Goal: Task Accomplishment & Management: Complete application form

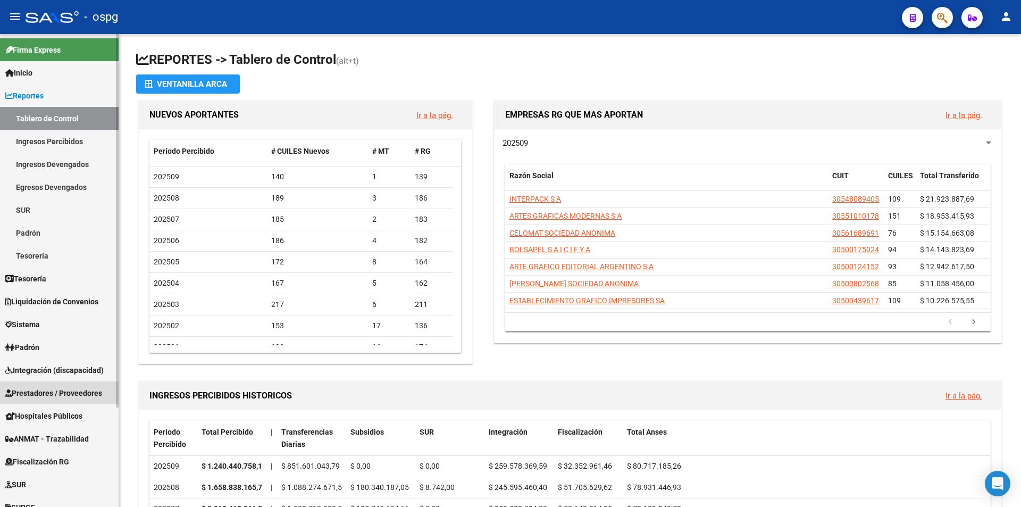
click at [54, 393] on span "Prestadores / Proveedores" at bounding box center [53, 393] width 97 height 12
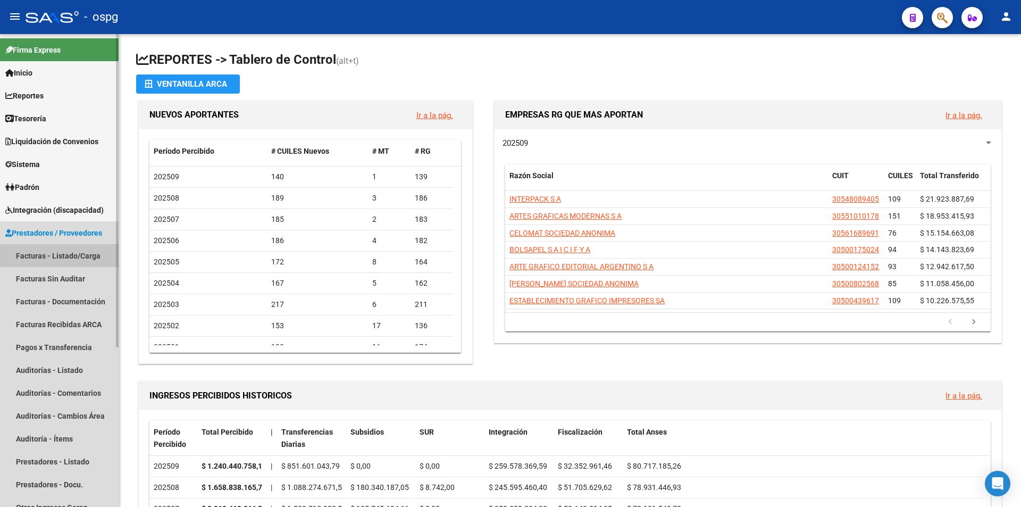
click at [43, 255] on link "Facturas - Listado/Carga" at bounding box center [59, 255] width 119 height 23
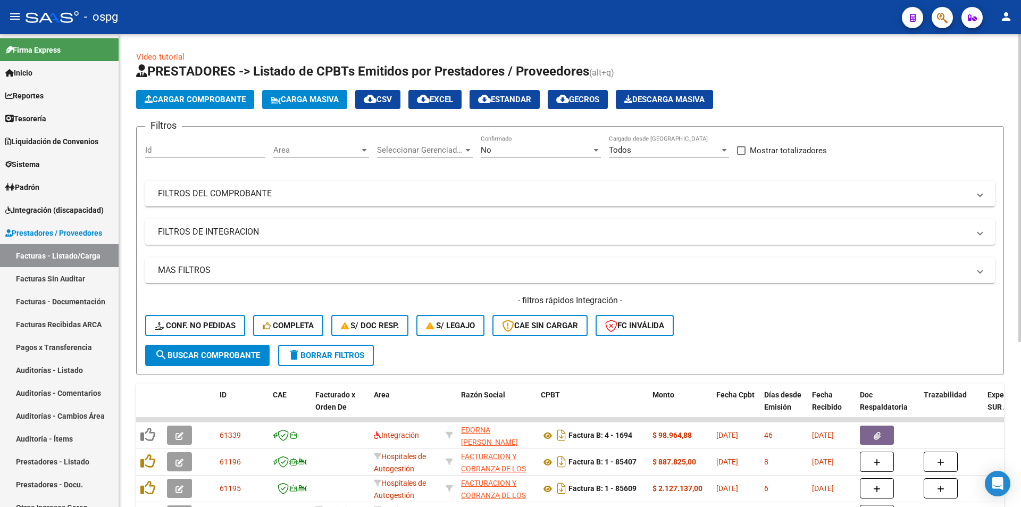
click at [208, 90] on button "Cargar Comprobante" at bounding box center [195, 99] width 118 height 19
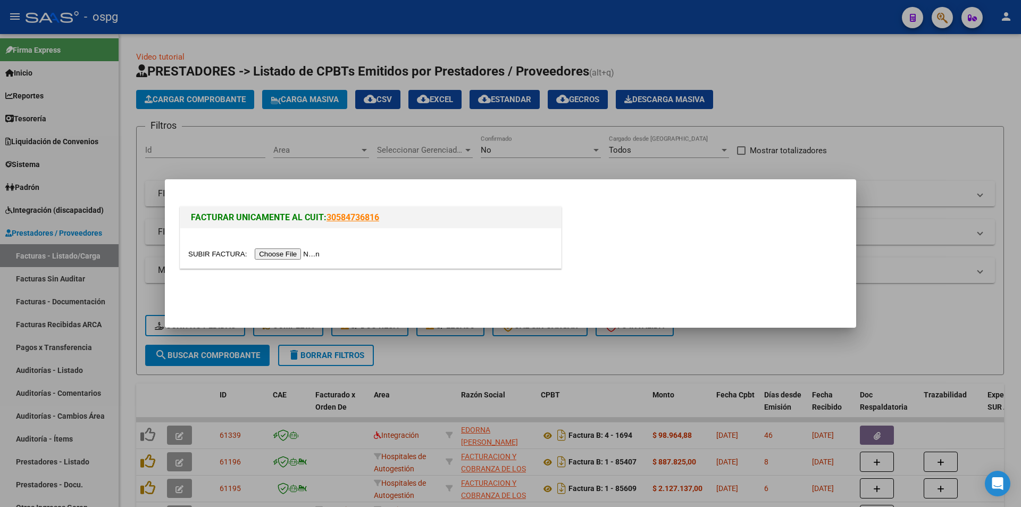
click at [285, 253] on input "file" at bounding box center [255, 253] width 135 height 11
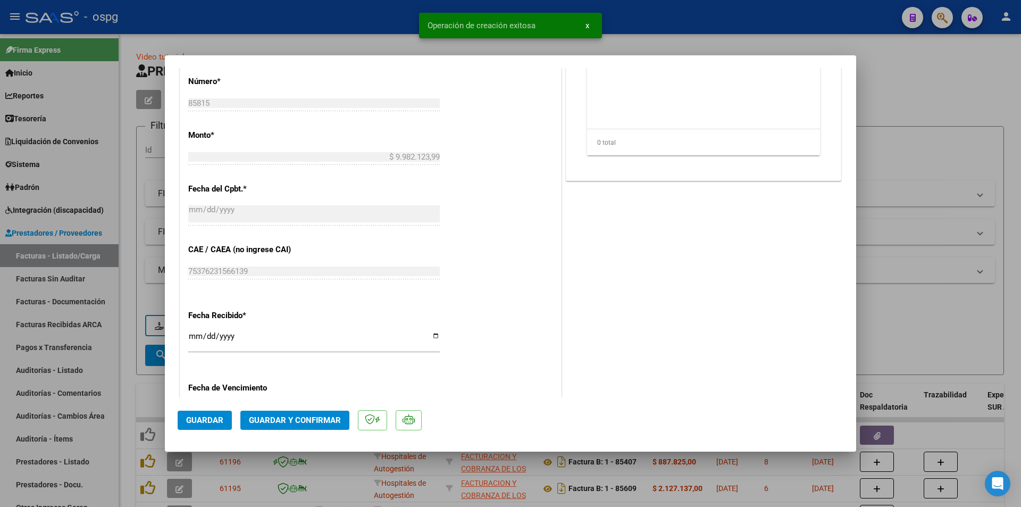
scroll to position [581, 0]
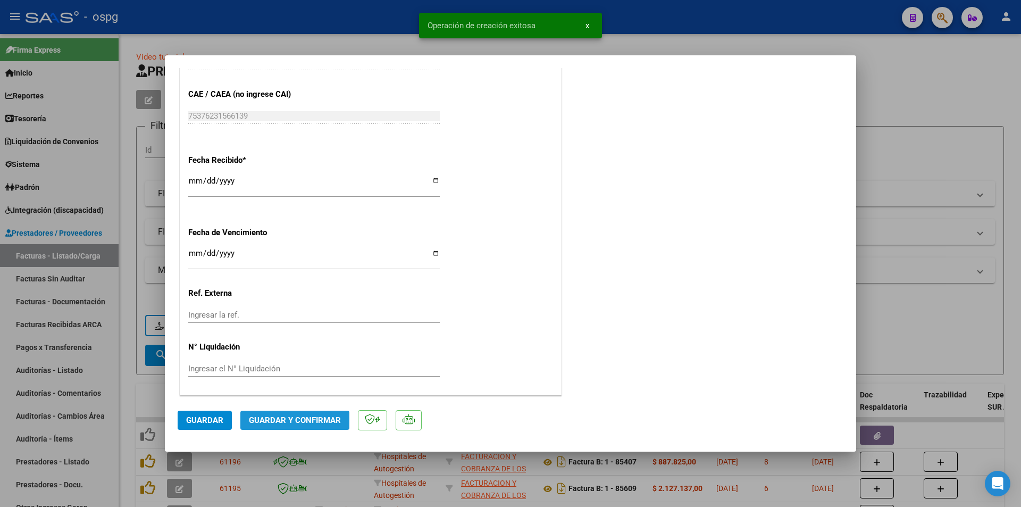
click at [310, 420] on span "Guardar y Confirmar" at bounding box center [295, 420] width 92 height 10
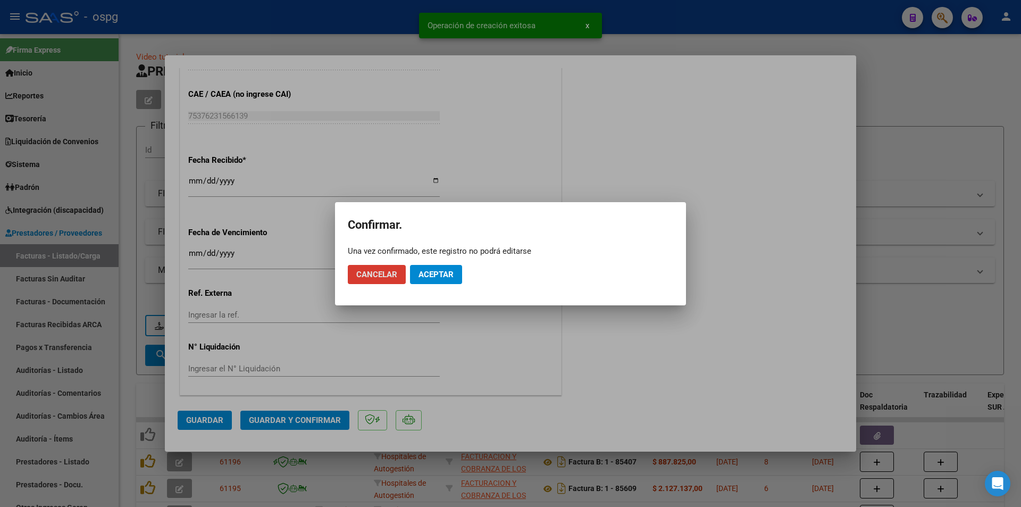
click at [438, 268] on button "Aceptar" at bounding box center [436, 274] width 52 height 19
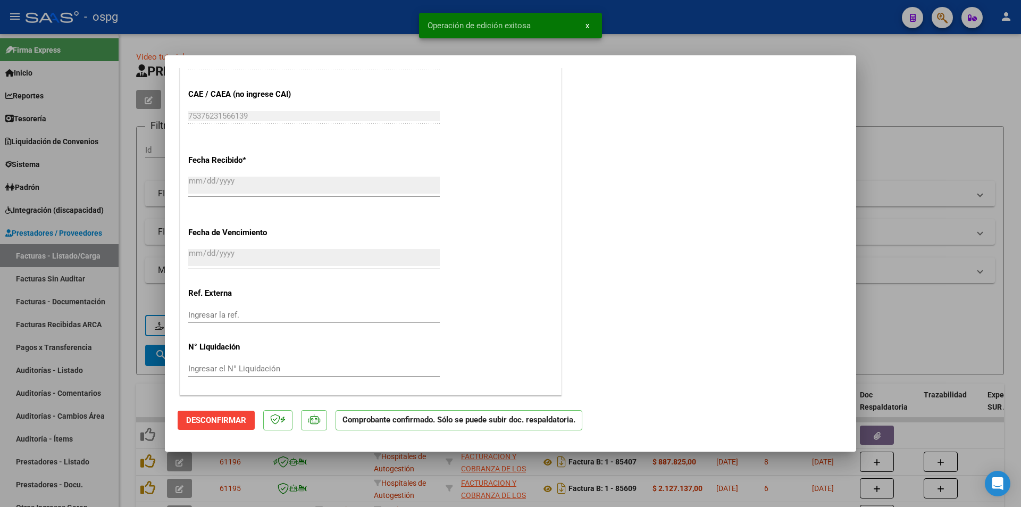
click at [885, 105] on div at bounding box center [510, 253] width 1021 height 507
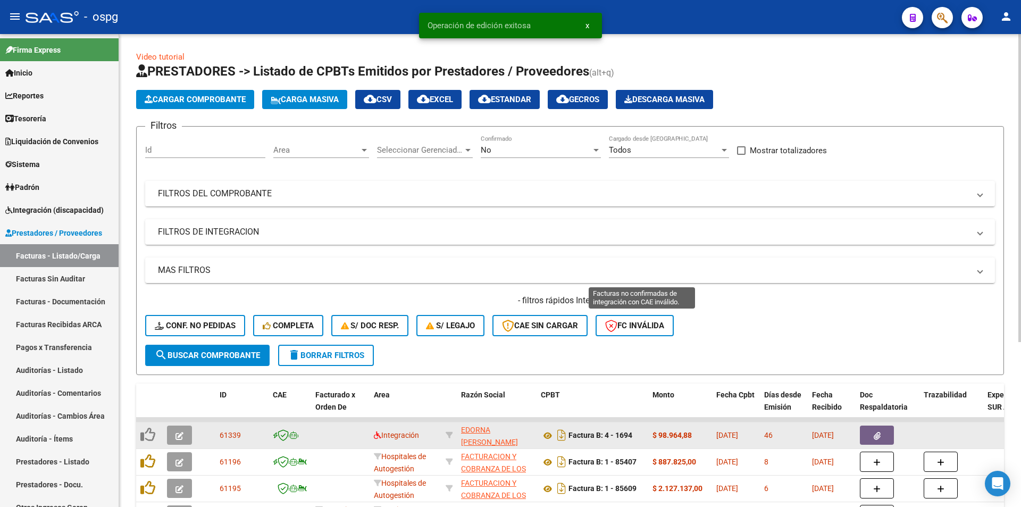
scroll to position [160, 0]
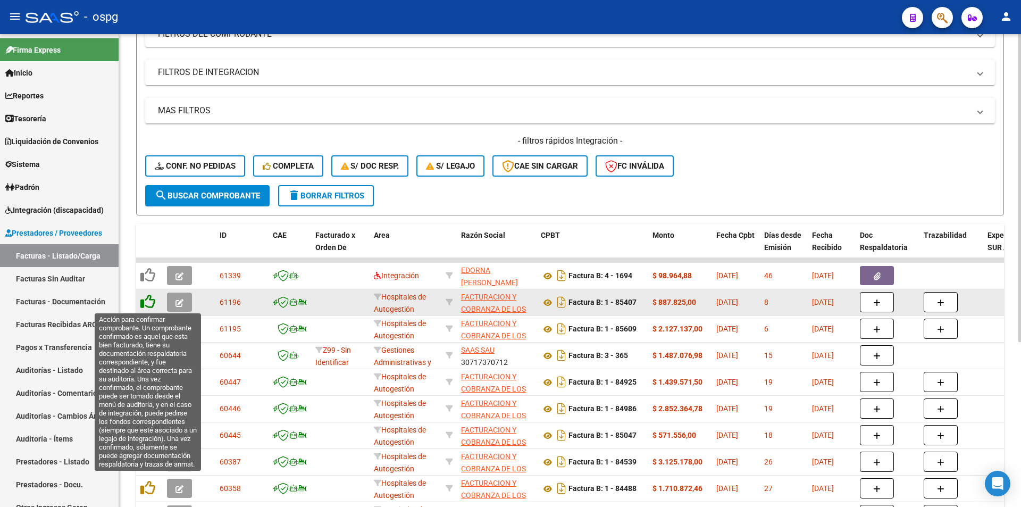
click at [146, 304] on icon at bounding box center [147, 301] width 15 height 15
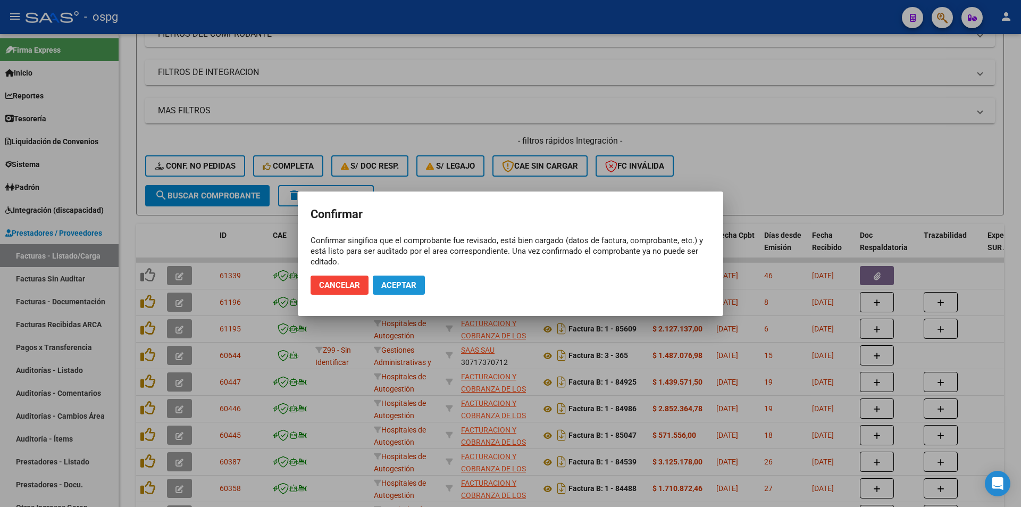
click at [395, 281] on span "Aceptar" at bounding box center [398, 285] width 35 height 10
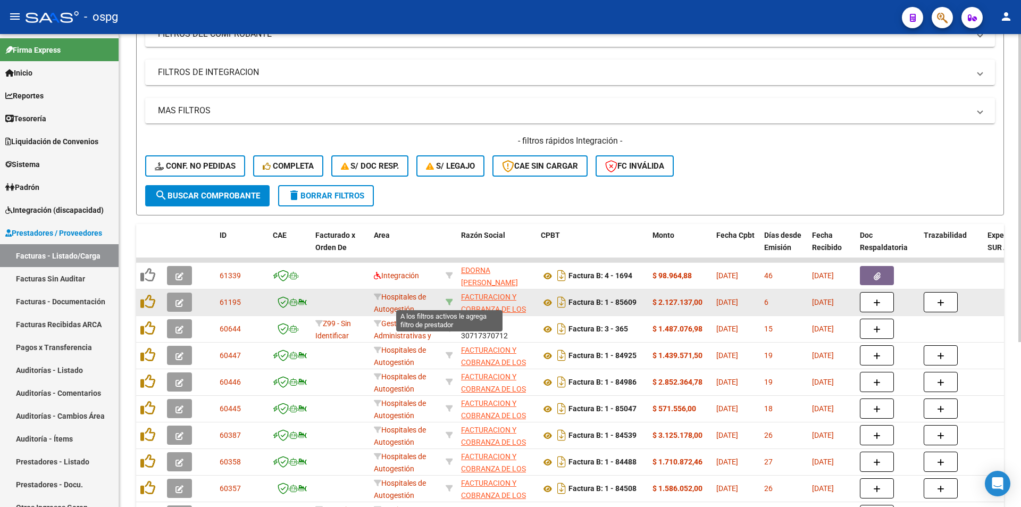
click at [450, 304] on icon at bounding box center [449, 301] width 7 height 7
type input "30715497456"
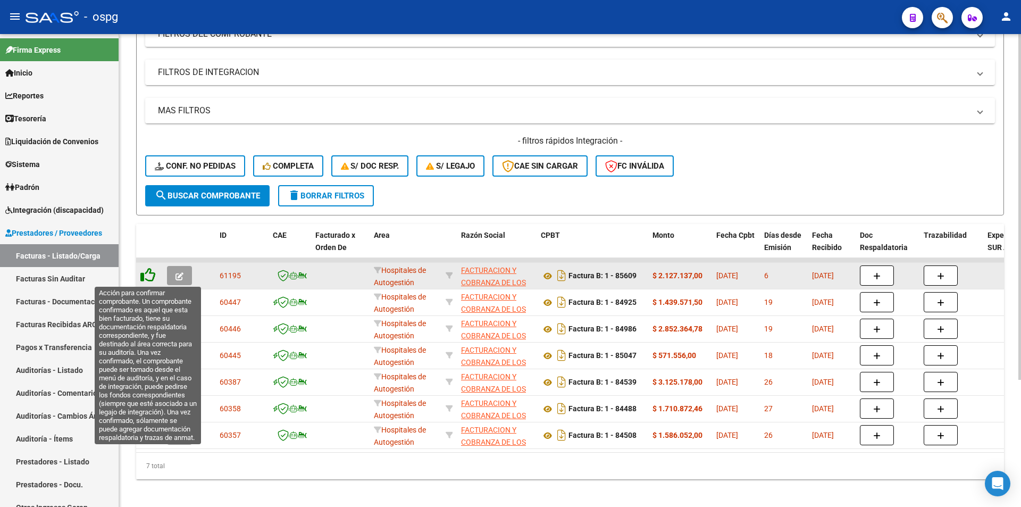
click at [145, 277] on icon at bounding box center [147, 275] width 15 height 15
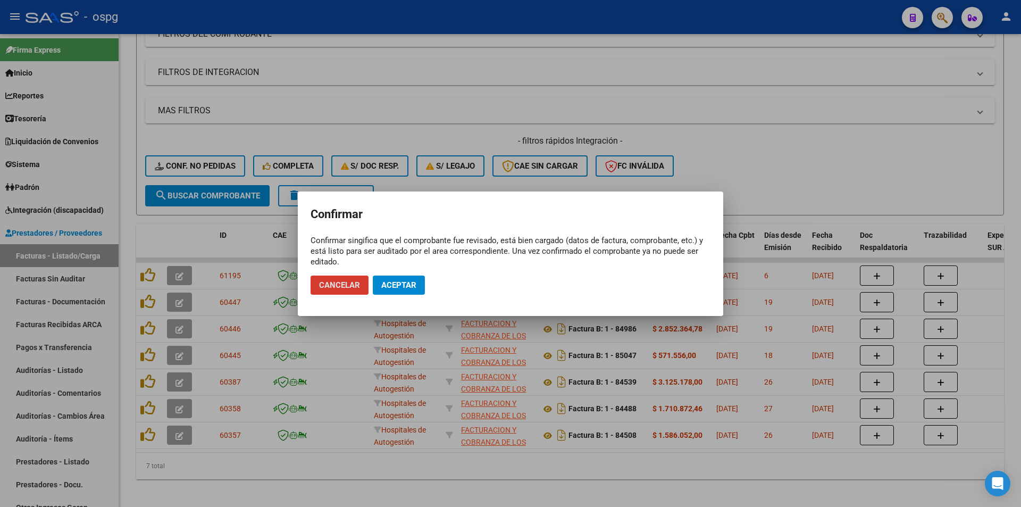
click at [395, 281] on span "Aceptar" at bounding box center [398, 285] width 35 height 10
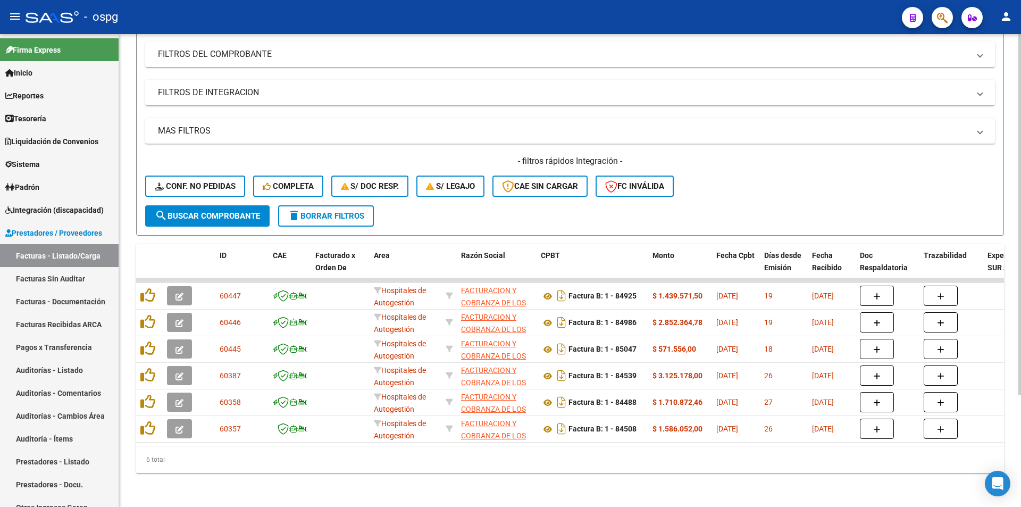
scroll to position [147, 0]
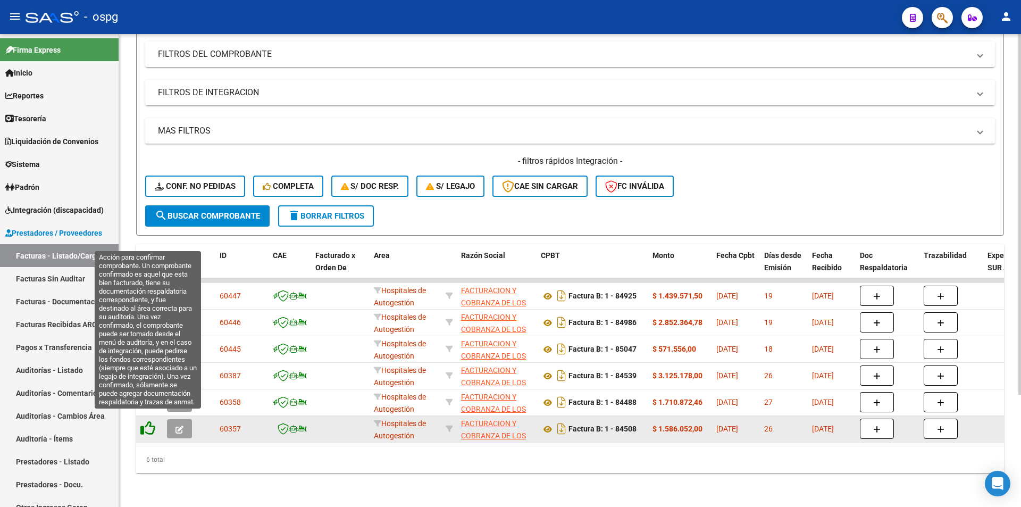
click at [145, 421] on icon at bounding box center [147, 428] width 15 height 15
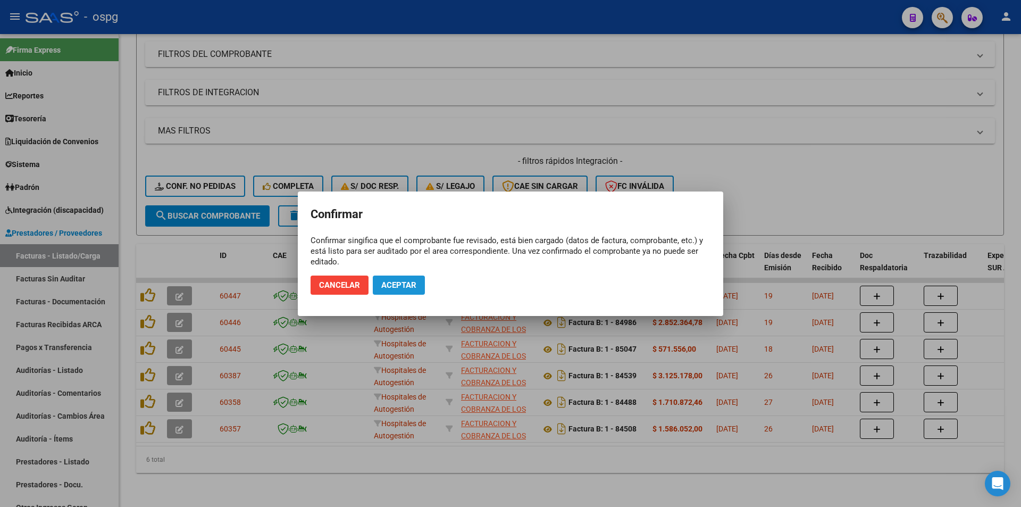
click at [393, 286] on span "Aceptar" at bounding box center [398, 285] width 35 height 10
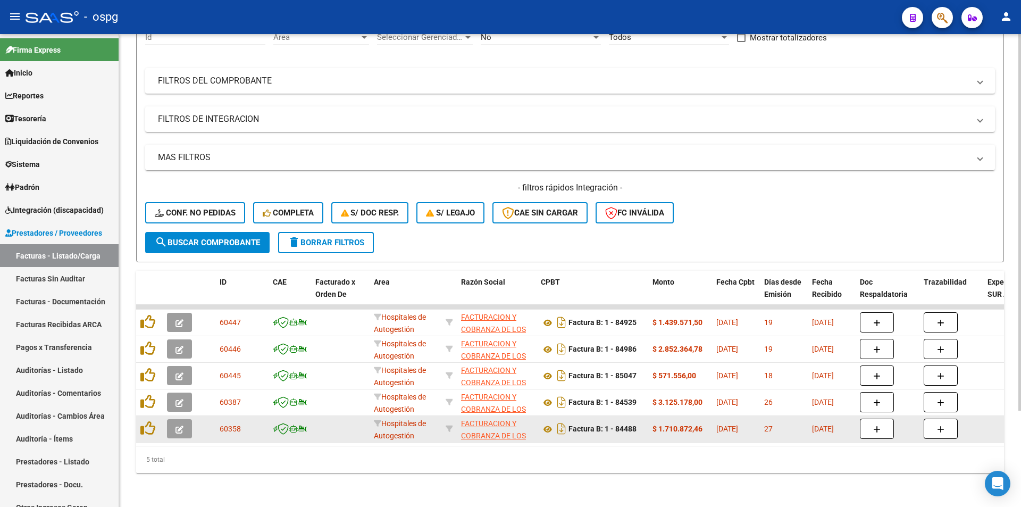
scroll to position [121, 0]
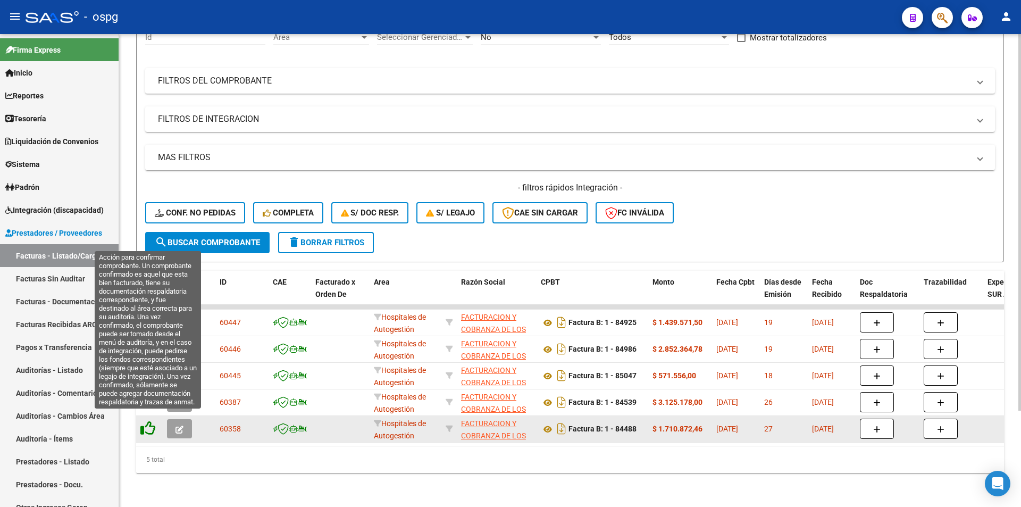
click at [148, 421] on icon at bounding box center [147, 428] width 15 height 15
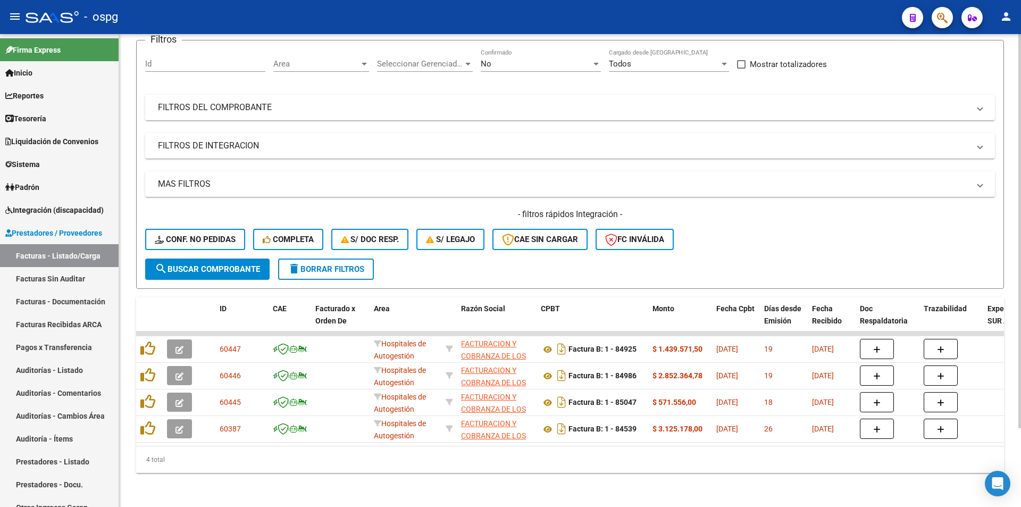
scroll to position [94, 0]
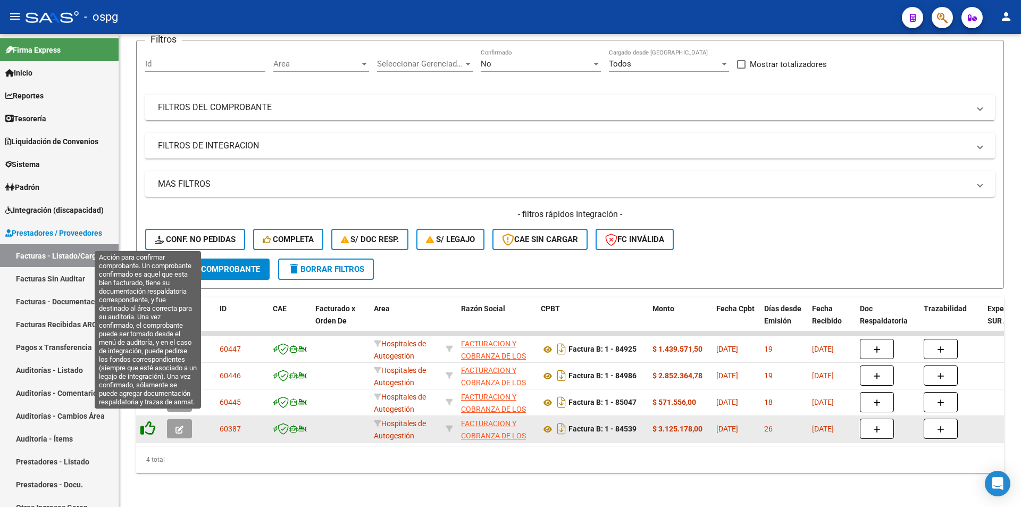
click at [148, 421] on icon at bounding box center [147, 428] width 15 height 15
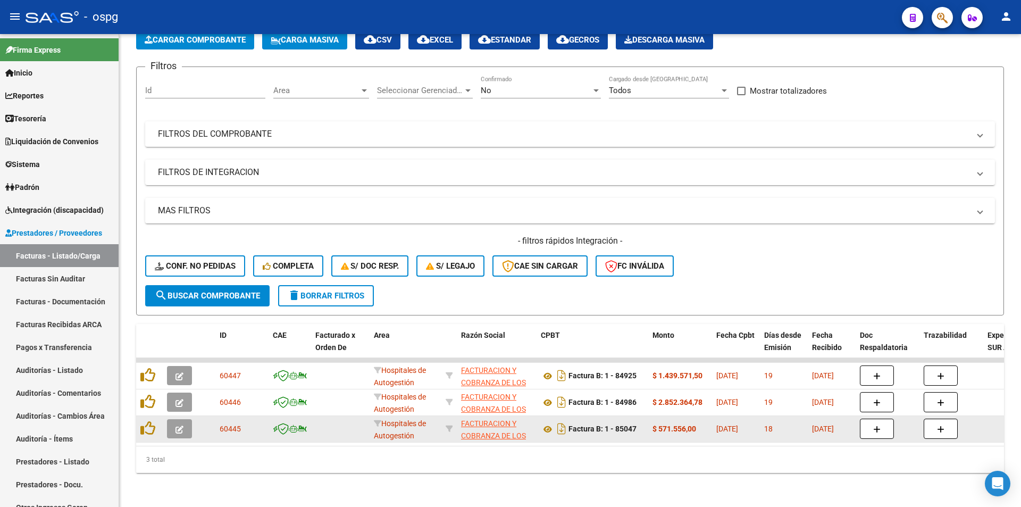
scroll to position [68, 0]
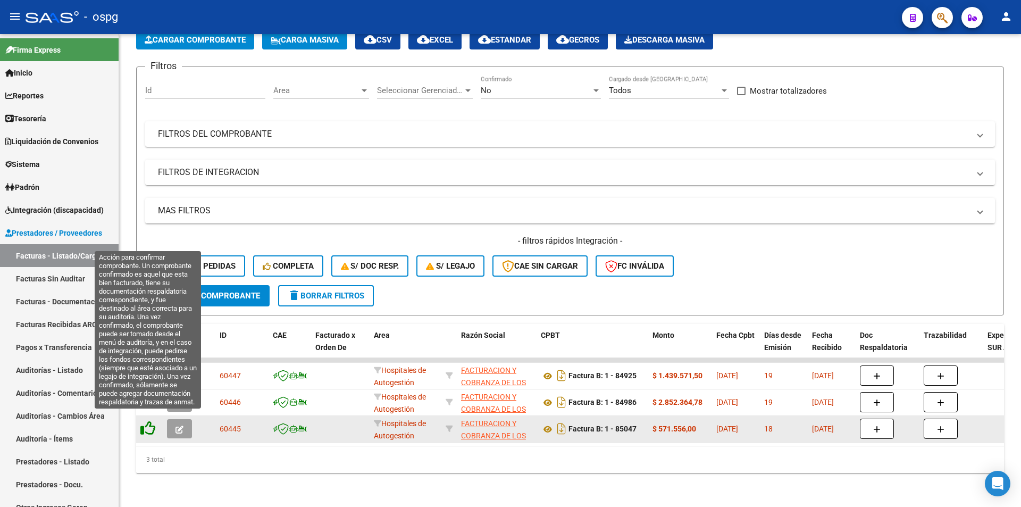
click at [147, 421] on icon at bounding box center [147, 428] width 15 height 15
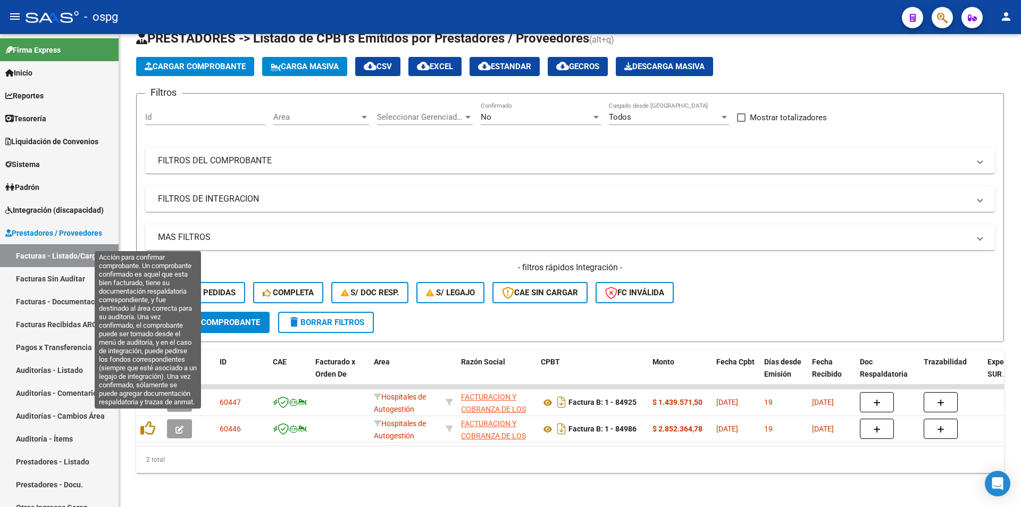
scroll to position [41, 0]
click at [147, 421] on icon at bounding box center [147, 428] width 15 height 15
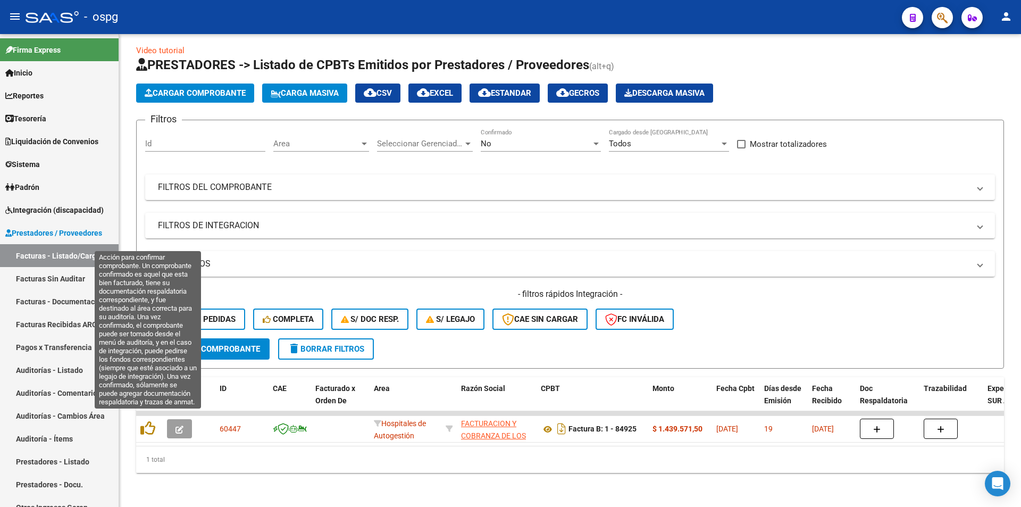
scroll to position [14, 0]
click at [147, 421] on icon at bounding box center [147, 428] width 15 height 15
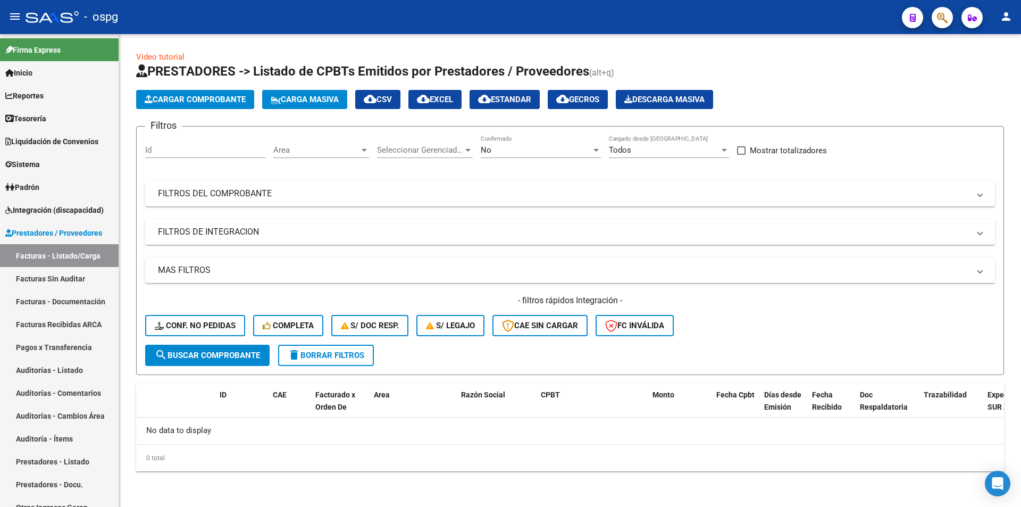
scroll to position [0, 0]
click at [303, 358] on span "delete Borrar Filtros" at bounding box center [326, 356] width 77 height 10
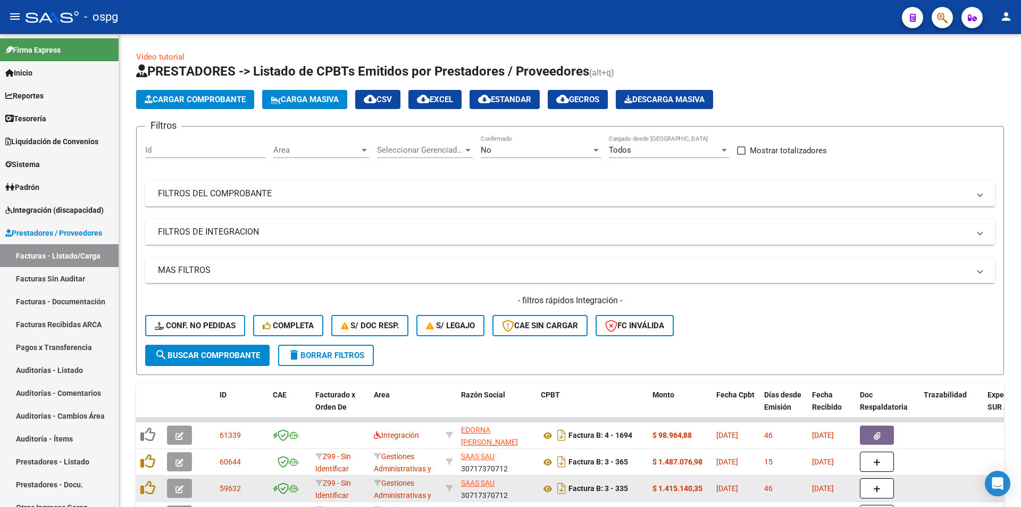
scroll to position [213, 0]
